Goal: Task Accomplishment & Management: Use online tool/utility

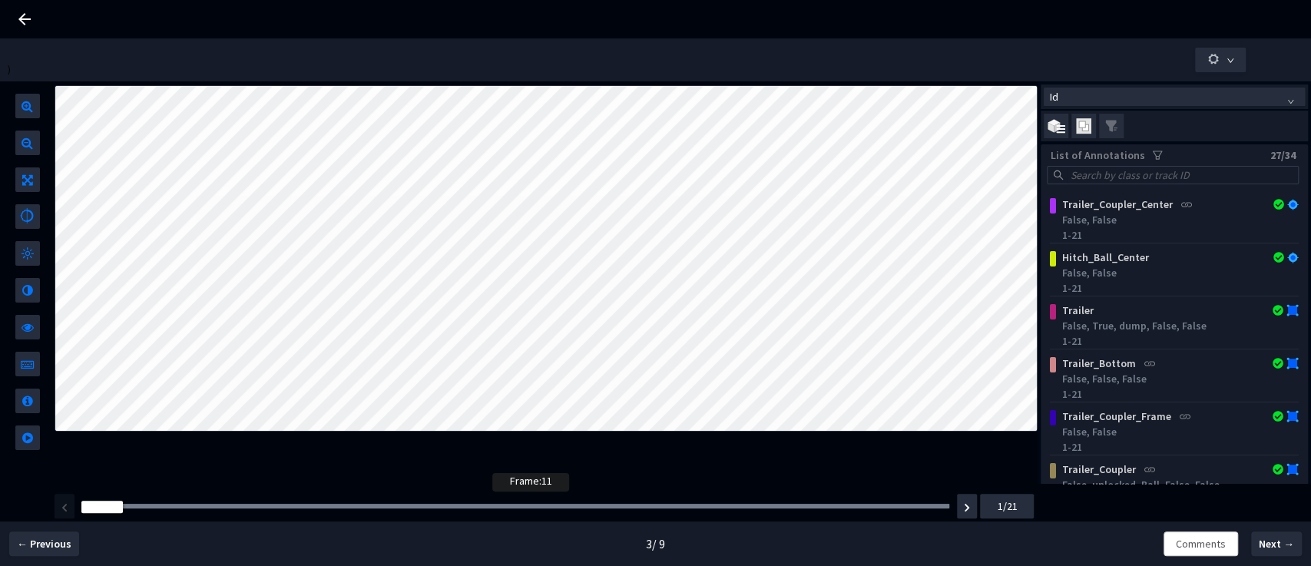
click at [498, 504] on div at bounding box center [515, 506] width 868 height 5
click at [684, 512] on div "Frame : 11" at bounding box center [515, 505] width 879 height 15
click at [733, 508] on div at bounding box center [515, 506] width 868 height 5
click at [791, 508] on div at bounding box center [515, 506] width 868 height 5
click at [835, 512] on div "Frame : 18" at bounding box center [515, 505] width 879 height 15
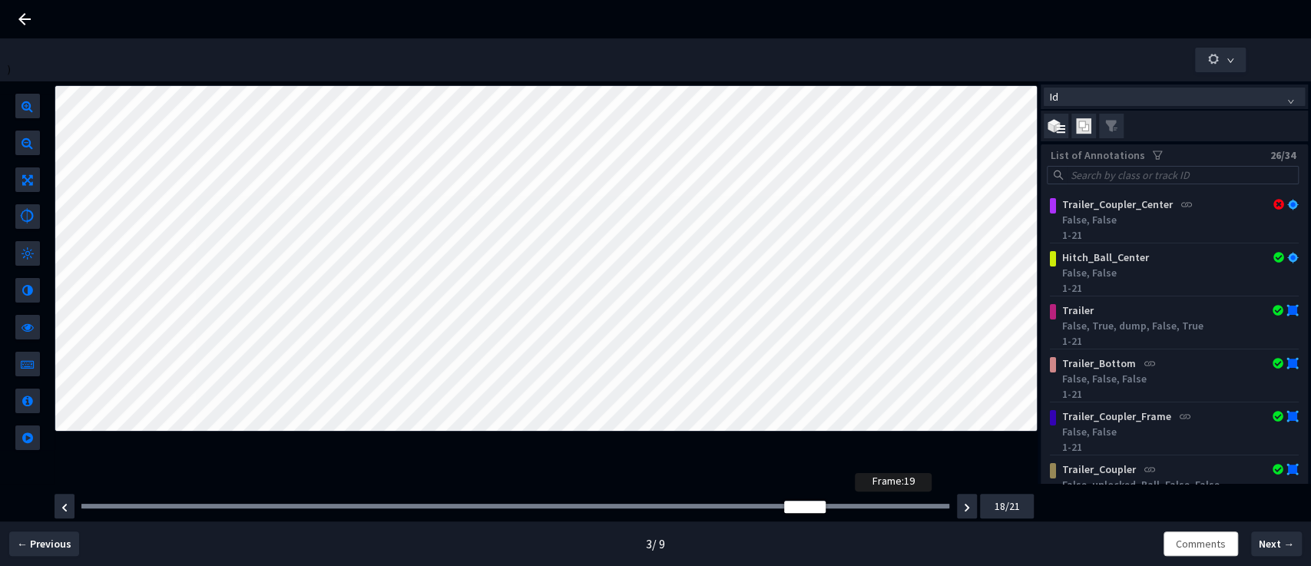
click at [860, 508] on div at bounding box center [515, 506] width 868 height 5
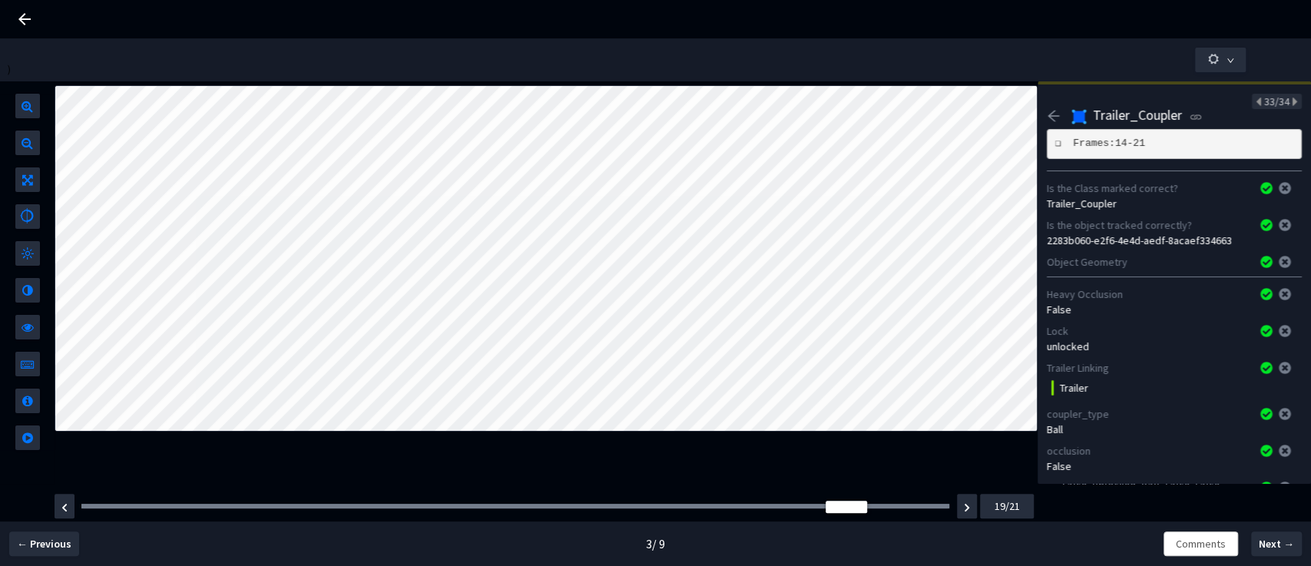
drag, startPoint x: 836, startPoint y: 515, endPoint x: 635, endPoint y: 515, distance: 200.4
click at [635, 515] on div "Frame : 19 19/21" at bounding box center [542, 506] width 981 height 43
click at [629, 508] on div at bounding box center [515, 506] width 868 height 5
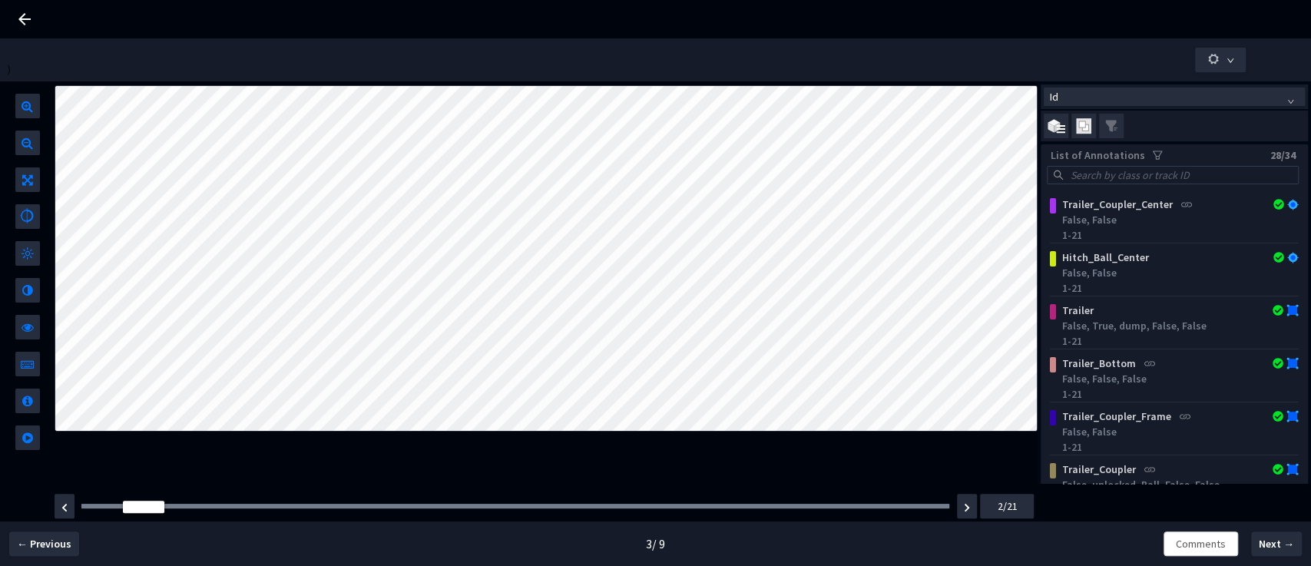
drag, startPoint x: 624, startPoint y: 506, endPoint x: 58, endPoint y: 491, distance: 565.4
click at [61, 492] on div "Frame : 8 2/21" at bounding box center [542, 506] width 981 height 43
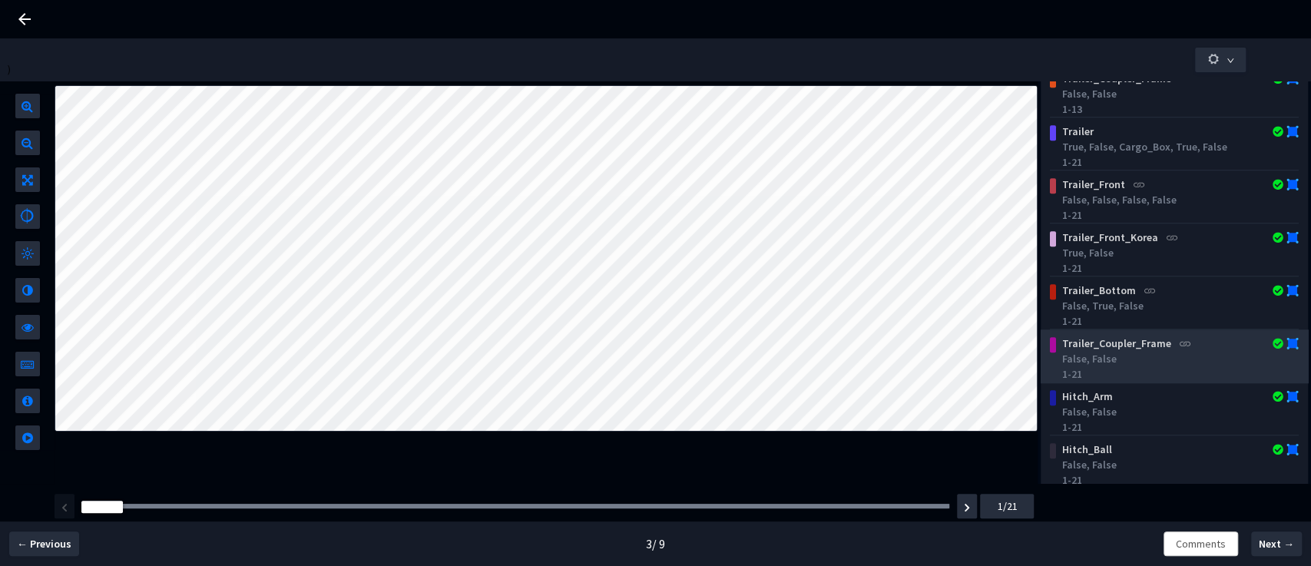
scroll to position [426, 0]
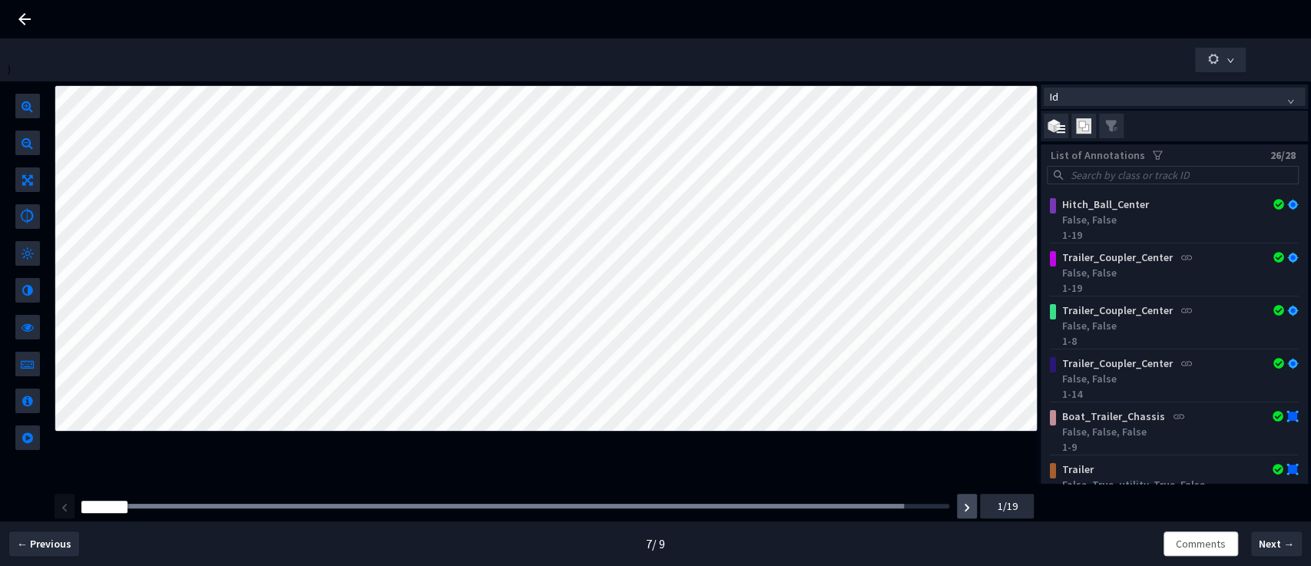
click at [971, 503] on button "button" at bounding box center [967, 506] width 20 height 25
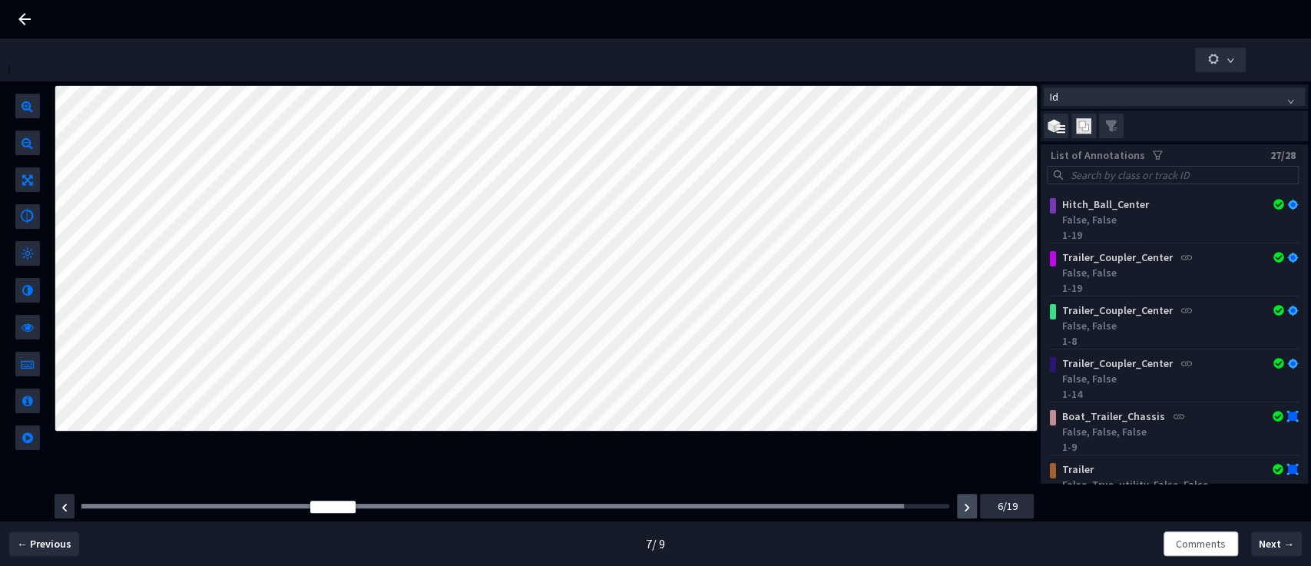
click at [971, 503] on button "button" at bounding box center [967, 506] width 20 height 25
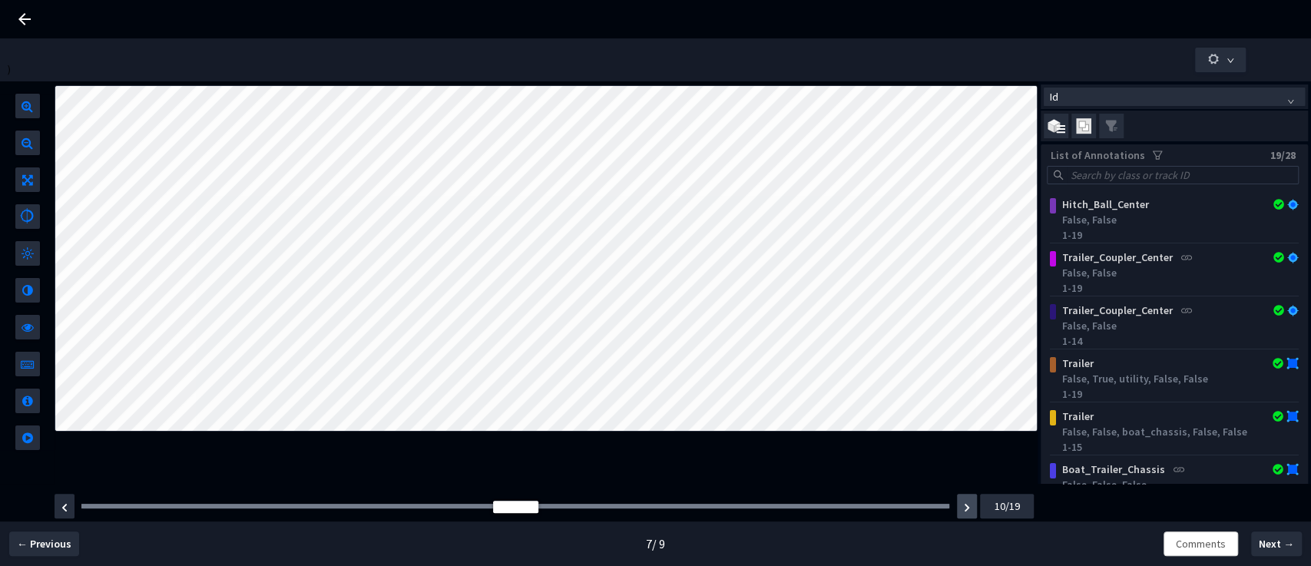
click at [968, 505] on img "button" at bounding box center [967, 507] width 6 height 9
click at [968, 506] on img "button" at bounding box center [967, 507] width 6 height 9
drag, startPoint x: 676, startPoint y: 508, endPoint x: 162, endPoint y: 491, distance: 514.1
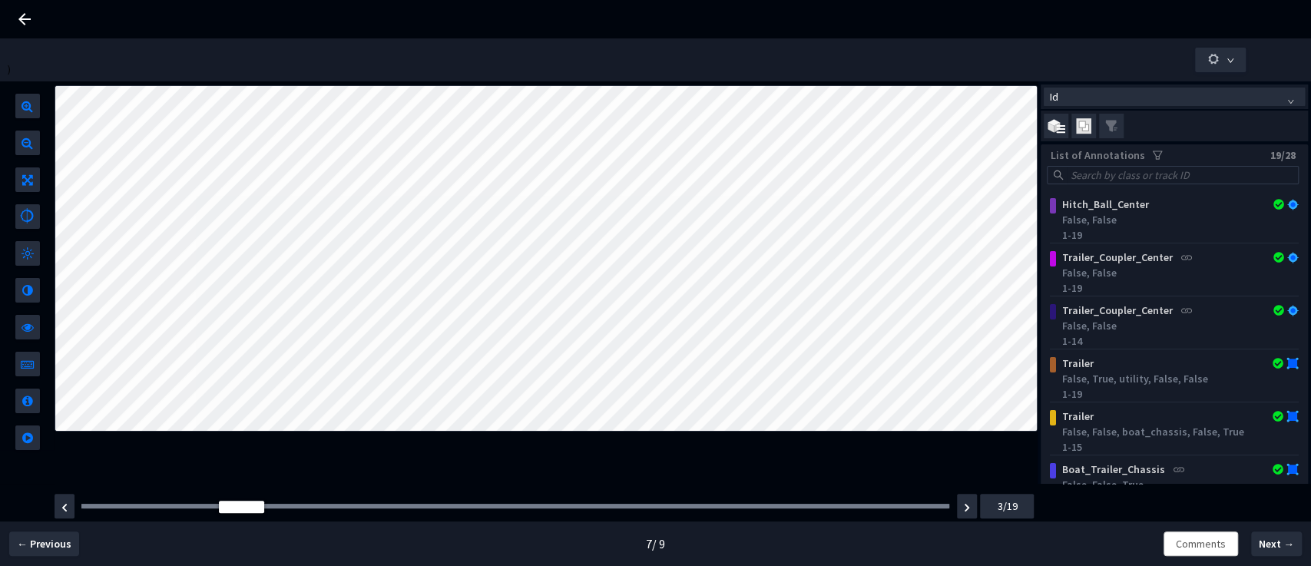
click at [162, 491] on div "Frame : 6 3/19" at bounding box center [542, 506] width 981 height 43
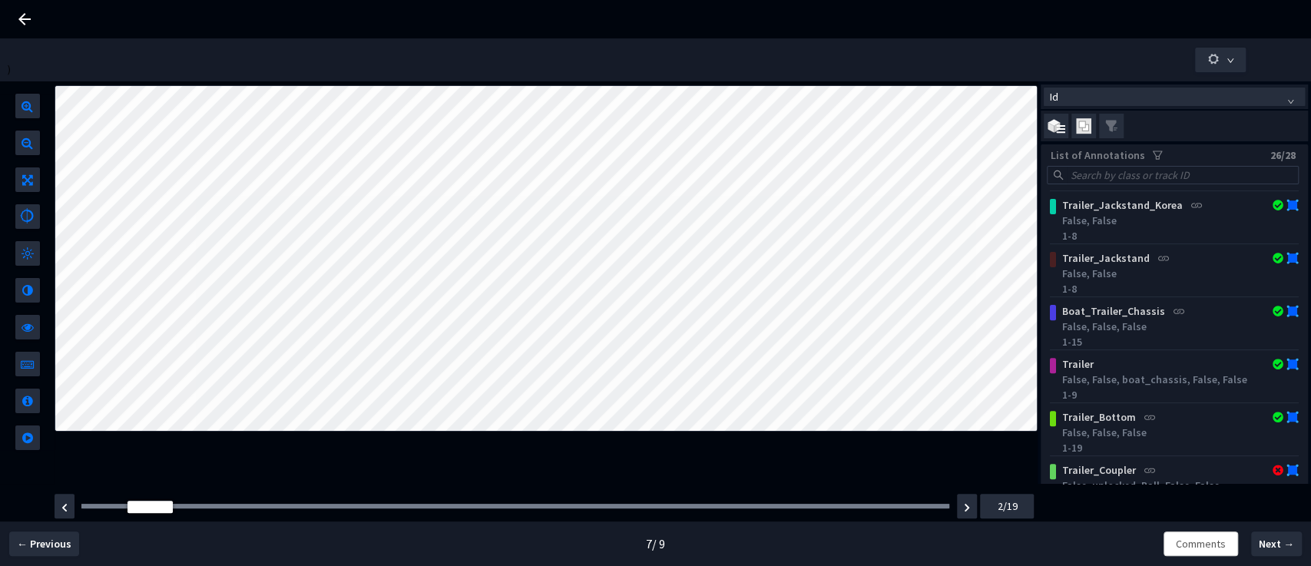
scroll to position [455, 0]
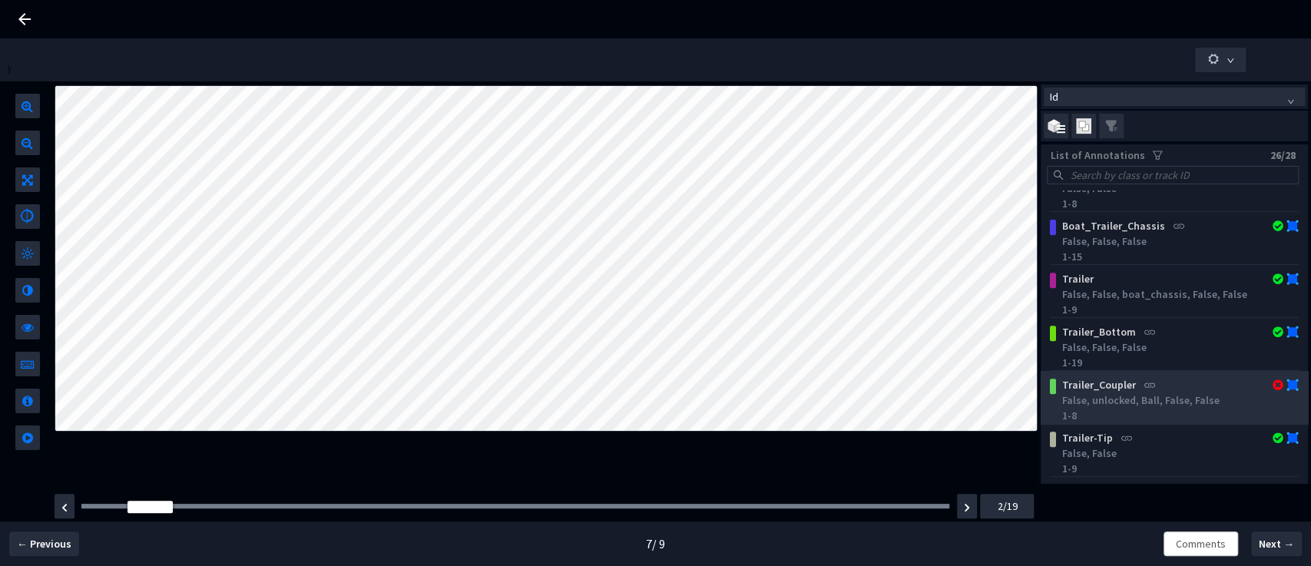
click at [1175, 384] on div "Trailer_Coupler" at bounding box center [1153, 384] width 194 height 15
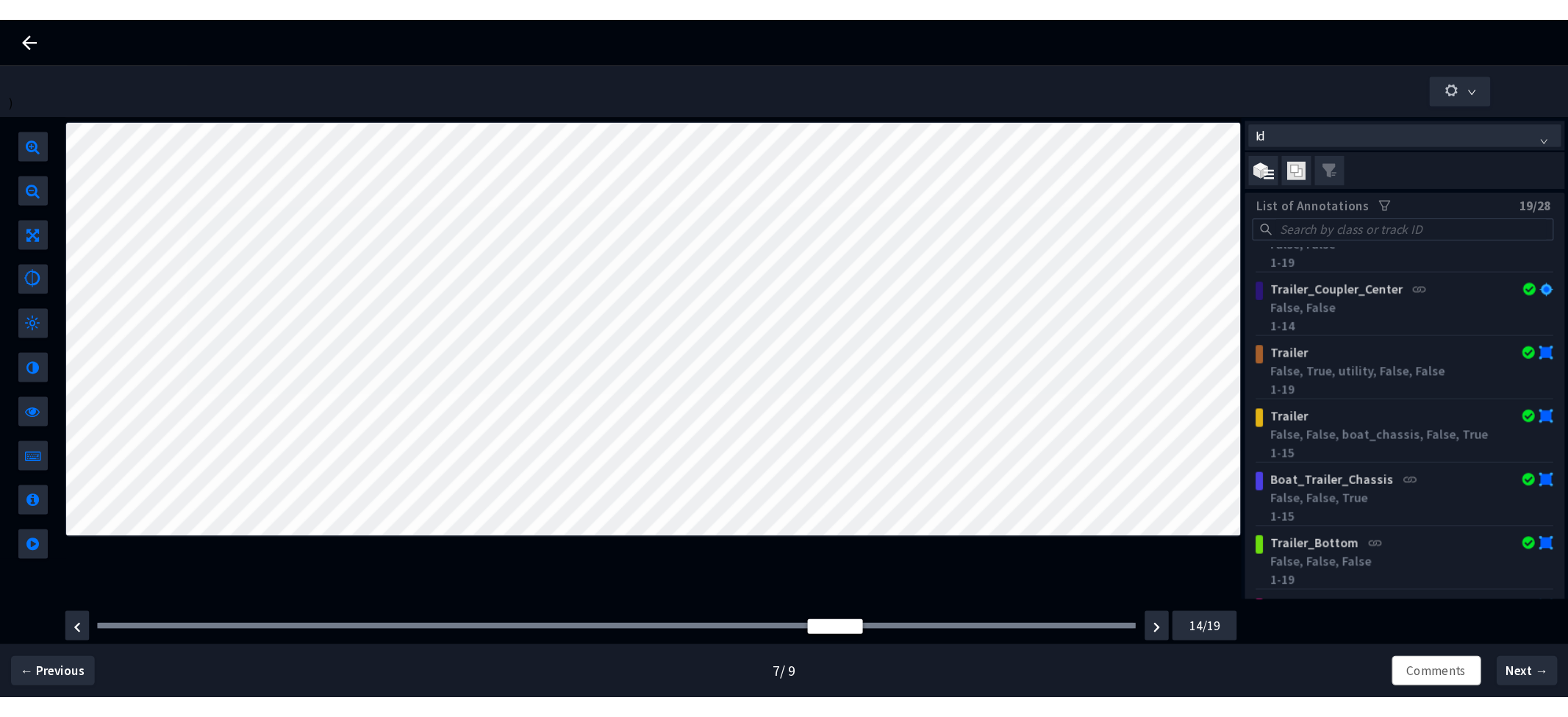
scroll to position [0, 0]
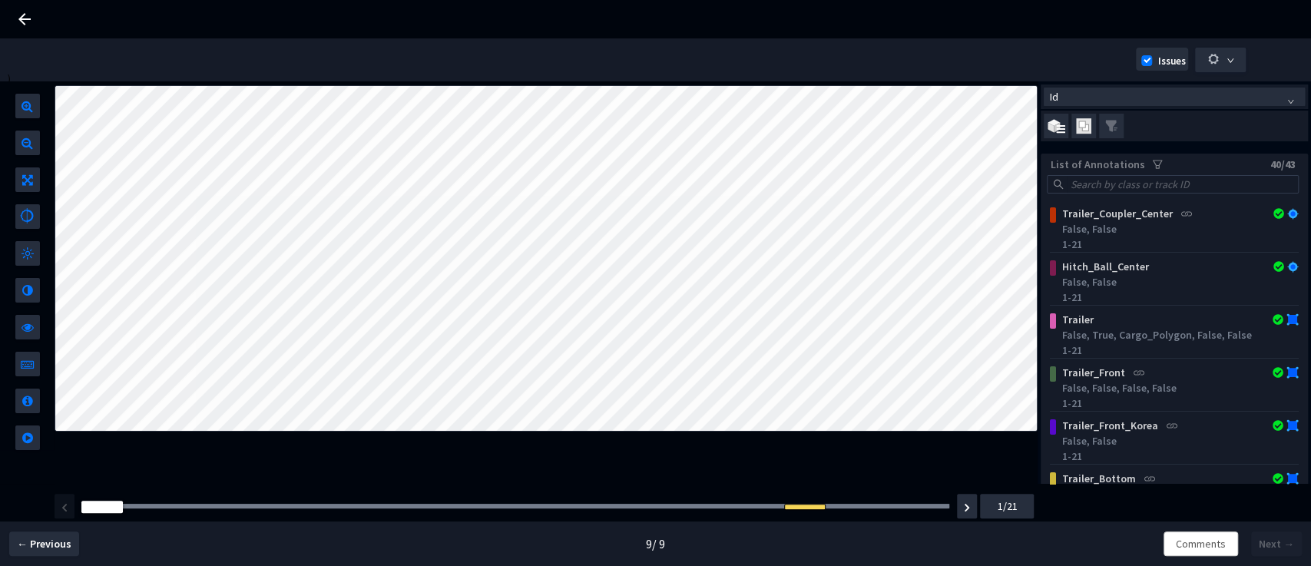
click at [694, 502] on div "Frame :" at bounding box center [515, 505] width 879 height 15
click at [694, 506] on div at bounding box center [515, 506] width 868 height 5
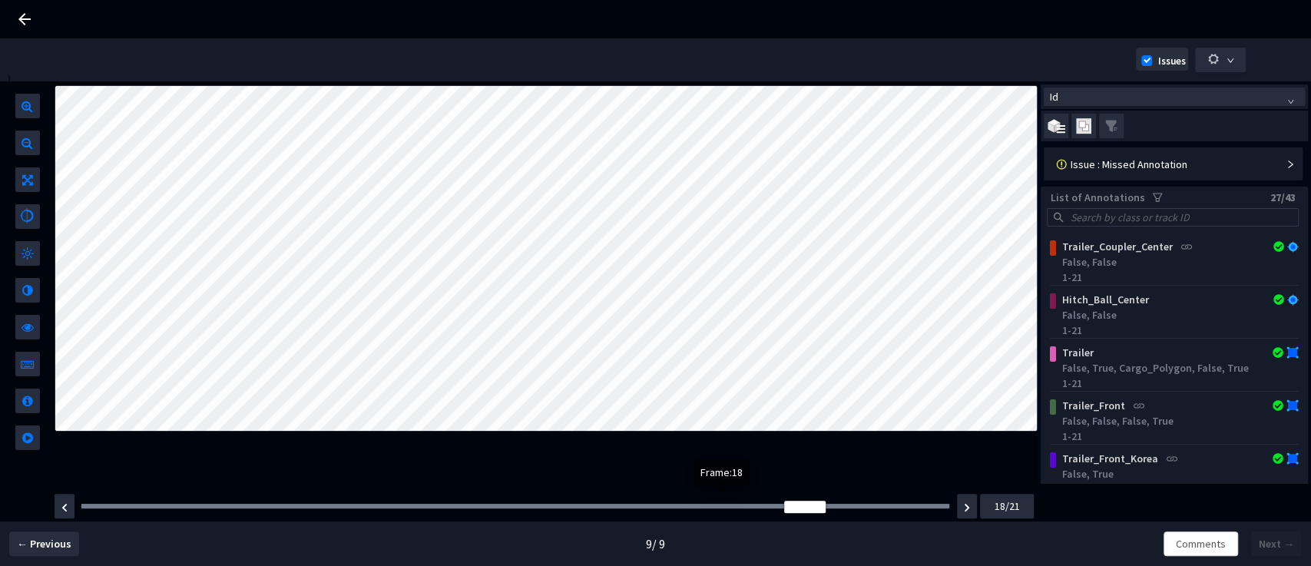
drag, startPoint x: 744, startPoint y: 513, endPoint x: 753, endPoint y: 513, distance: 9.2
click at [753, 513] on div "Frame : 16" at bounding box center [515, 505] width 879 height 15
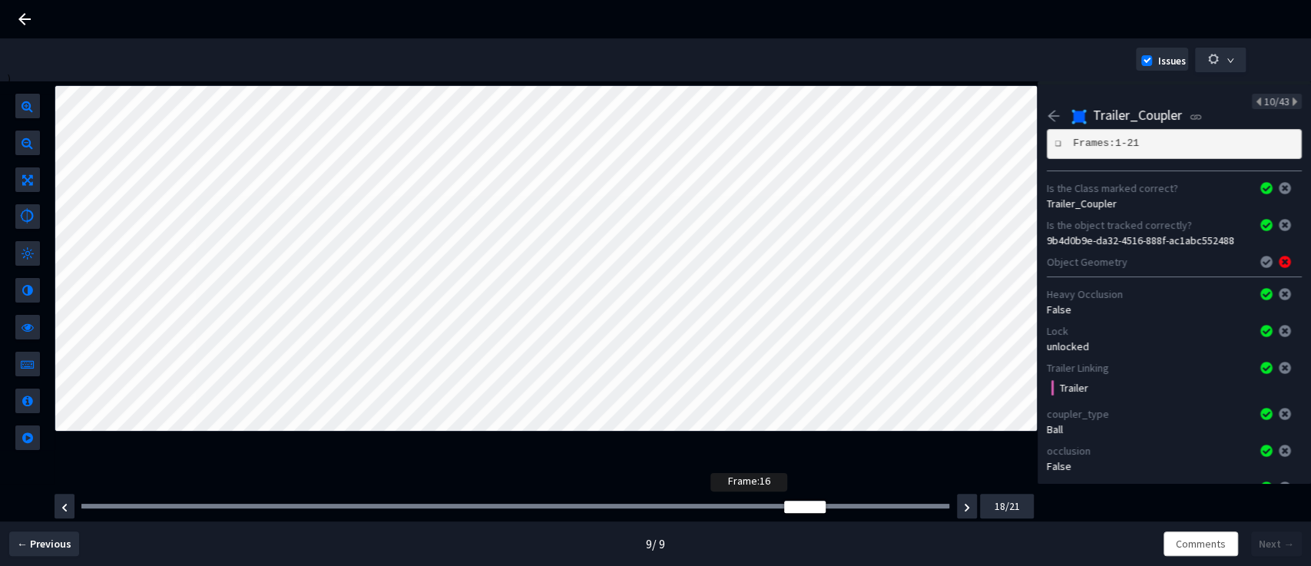
click at [716, 508] on div at bounding box center [515, 506] width 868 height 5
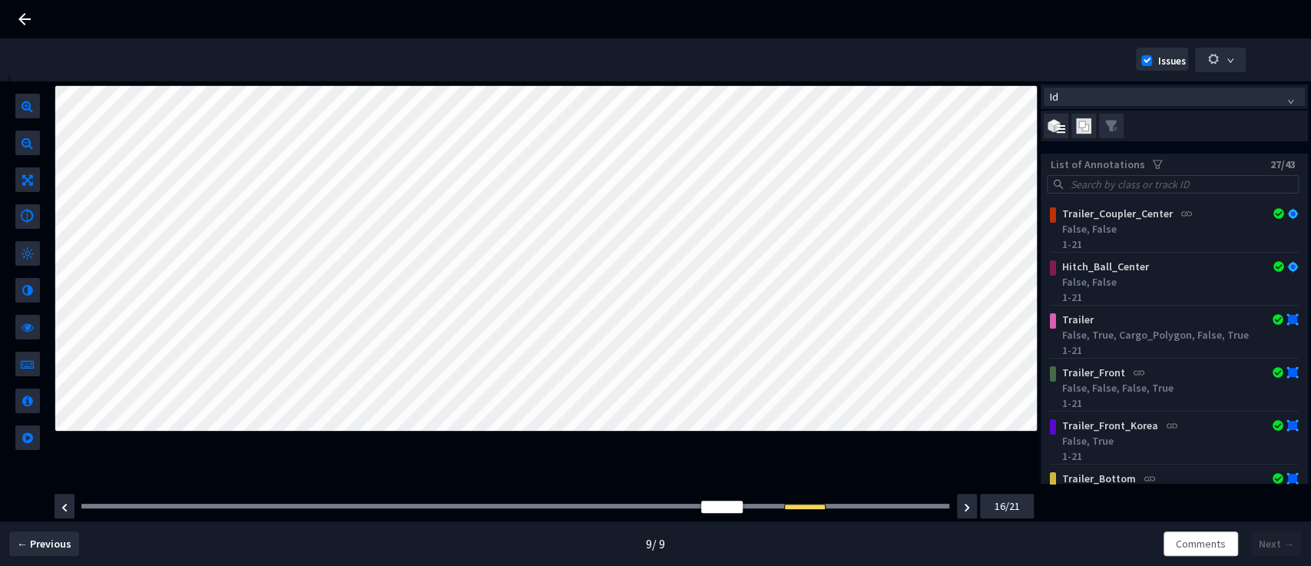
click at [644, 499] on div "Frame : 15" at bounding box center [515, 505] width 879 height 15
click at [610, 506] on div at bounding box center [515, 506] width 868 height 5
drag, startPoint x: 655, startPoint y: 503, endPoint x: 704, endPoint y: 505, distance: 49.2
click at [704, 505] on div "Frame : 15" at bounding box center [515, 506] width 868 height 5
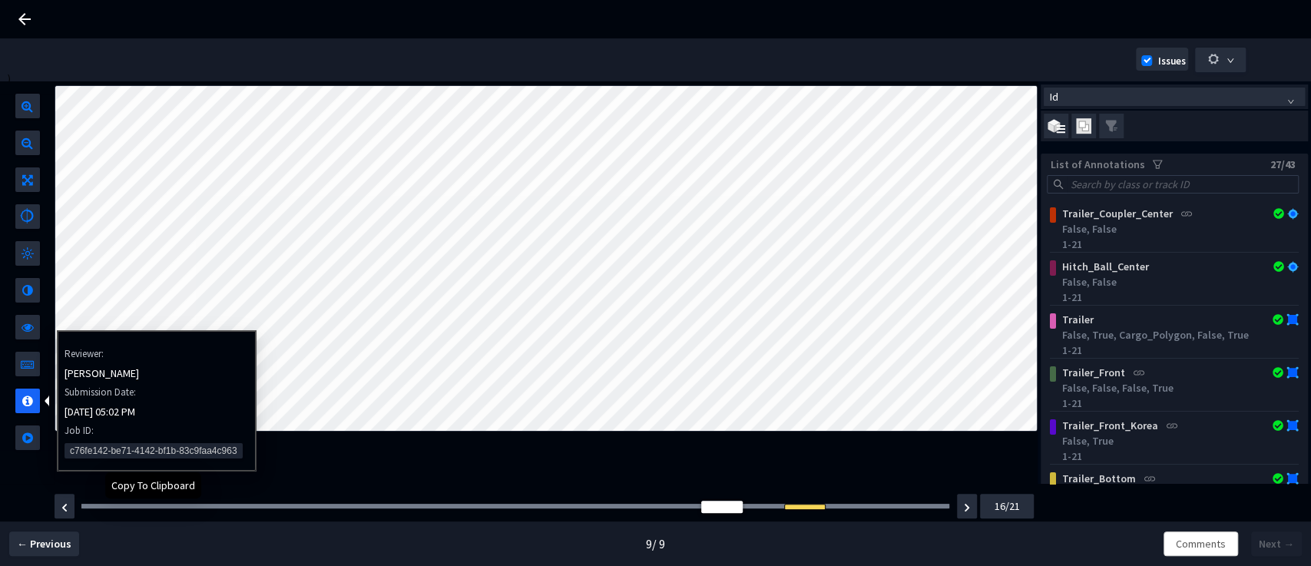
click at [104, 456] on span "c76fe142-be71-4142-bf1b-83c9faa4c963" at bounding box center [154, 450] width 178 height 15
click at [104, 451] on span "c76fe142-be71-4142-bf1b-83c9faa4c963" at bounding box center [154, 450] width 178 height 15
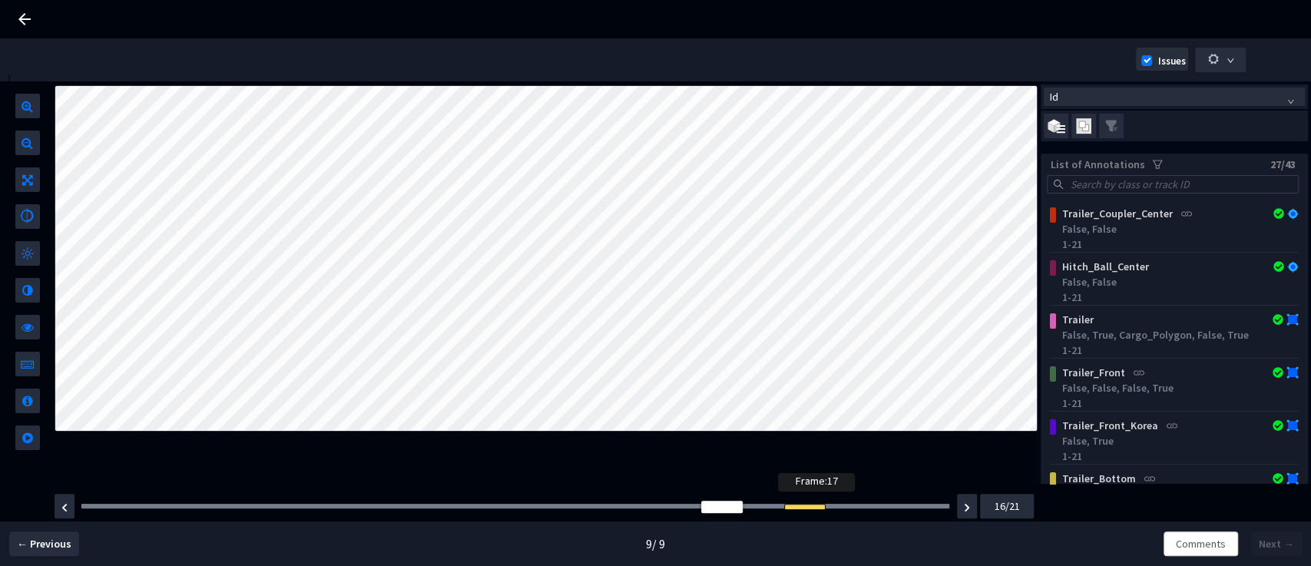
click at [781, 508] on div "Frame : 17" at bounding box center [515, 506] width 868 height 5
click at [794, 506] on div at bounding box center [804, 506] width 41 height 9
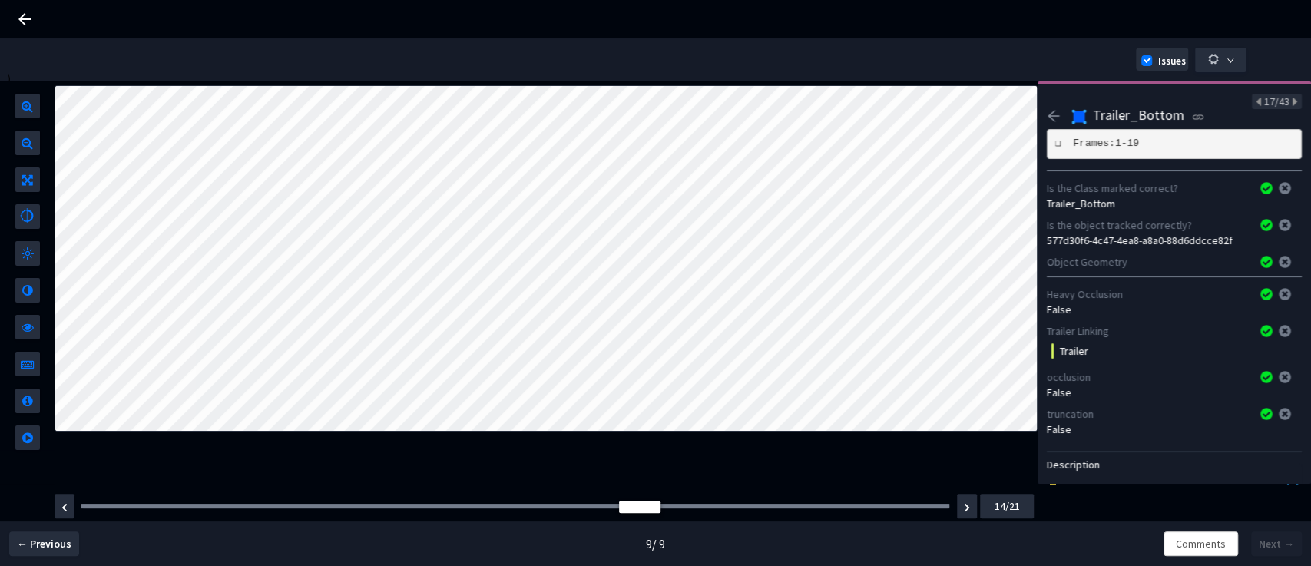
click at [1067, 151] on pre "❏ Frames: 1-19" at bounding box center [1174, 144] width 255 height 31
click at [1125, 143] on pre "❏ Frames: 1-19" at bounding box center [1174, 144] width 255 height 31
